Goal: Find specific page/section: Find specific page/section

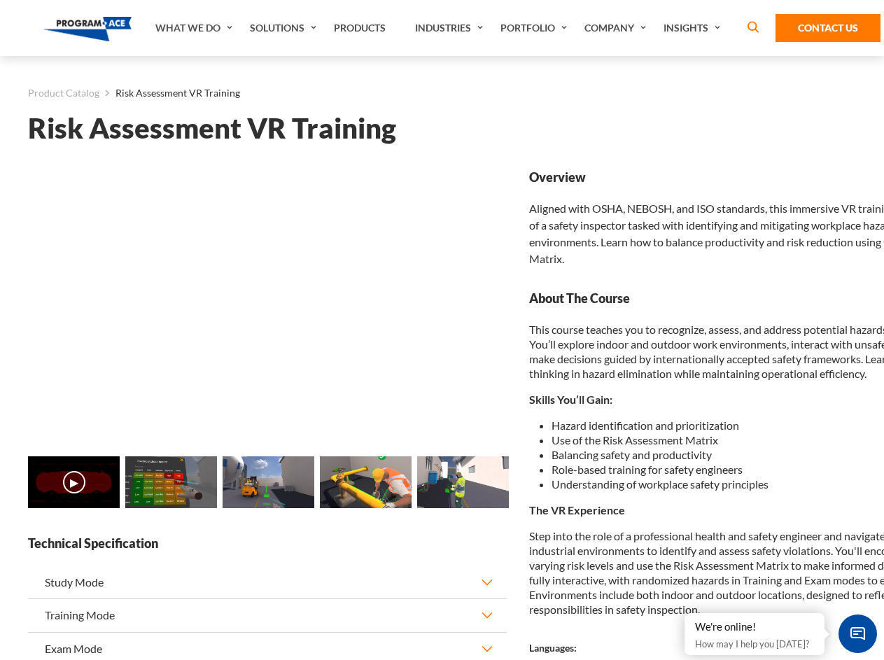
click at [285, 28] on link "Solutions" at bounding box center [285, 28] width 84 height 56
click at [0, 0] on div "AI & Computer Vision Solutions Computer Vision Quality Control AI tools for fas…" at bounding box center [0, 0] width 0 height 0
click at [0, 0] on div "AI & Computer Vision Solutions Virtual Training Solutions Virtual Tour Solution…" at bounding box center [0, 0] width 0 height 0
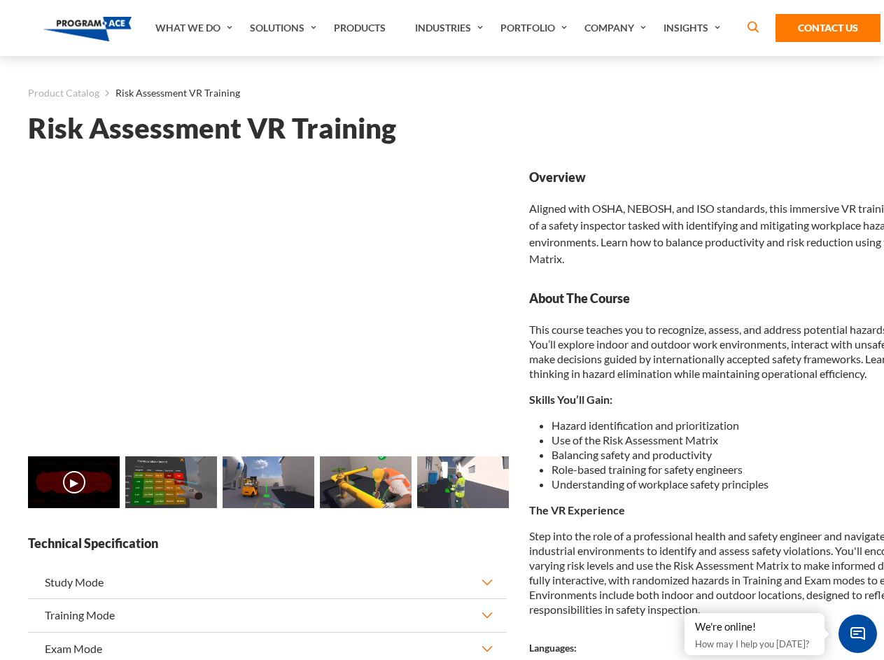
click at [0, 0] on div "AI & Computer Vision Solutions Virtual Training Solutions Virtual Tour Solution…" at bounding box center [0, 0] width 0 height 0
click at [0, 0] on div "AI & Computer Vision Solutions Computer Vision Quality Control AI tools for fas…" at bounding box center [0, 0] width 0 height 0
